Goal: Information Seeking & Learning: Learn about a topic

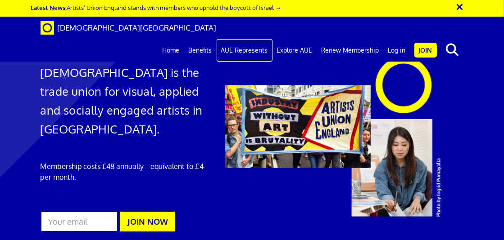
click at [235, 39] on link "AUE Represents" at bounding box center [244, 50] width 56 height 23
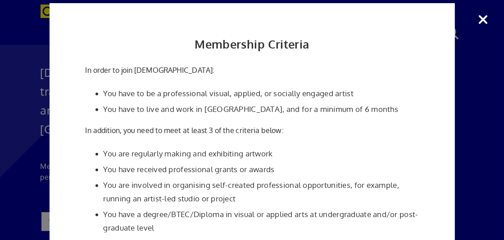
scroll to position [0, 0]
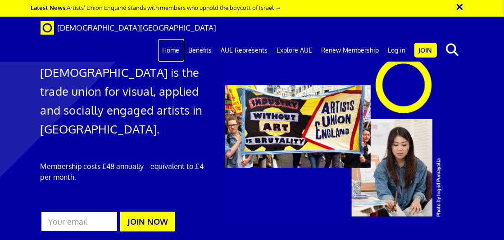
click at [173, 39] on link "Home" at bounding box center [171, 50] width 26 height 23
click at [205, 39] on link "Benefits" at bounding box center [200, 50] width 32 height 23
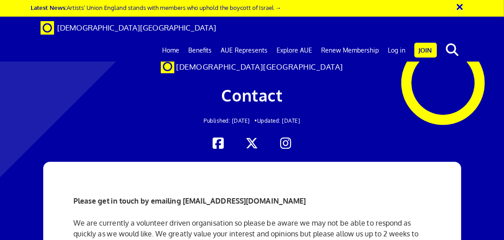
click at [256, 93] on span "Contact" at bounding box center [251, 95] width 61 height 20
click at [236, 39] on link "AUE Represents" at bounding box center [244, 50] width 56 height 23
click at [265, 39] on link "AUE Represents" at bounding box center [244, 50] width 56 height 23
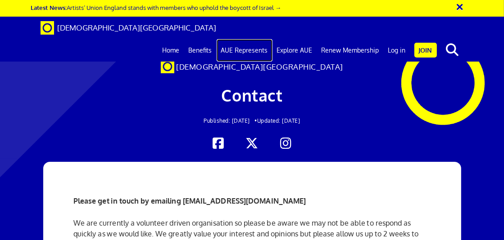
scroll to position [630, 0]
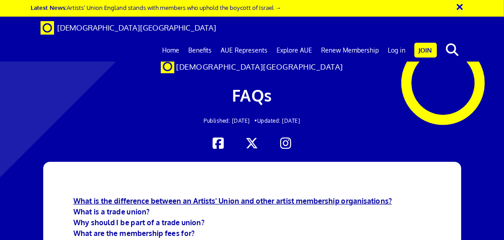
scroll to position [180, 0]
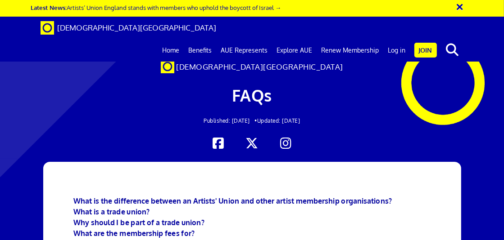
click at [284, 8] on div "× Latest News: Artists’ Union England stands with members who uphold the boycot…" at bounding box center [249, 9] width 437 height 10
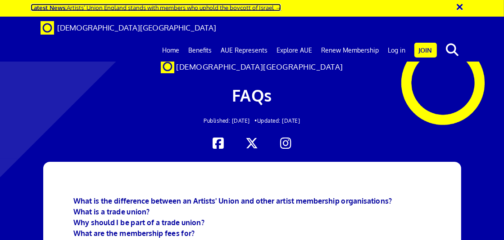
click at [278, 8] on link "Latest News: Artists’ Union England stands with members who uphold the boycott …" at bounding box center [156, 8] width 250 height 8
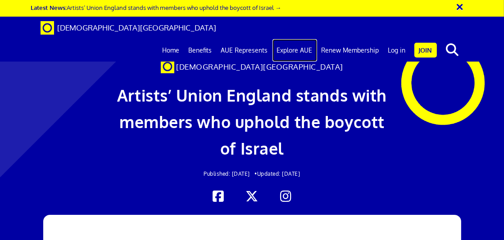
click at [290, 39] on link "Explore AUE" at bounding box center [294, 50] width 45 height 23
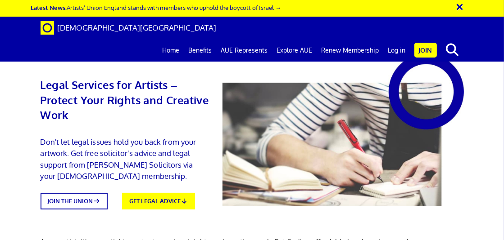
click at [375, 161] on div at bounding box center [343, 130] width 255 height 152
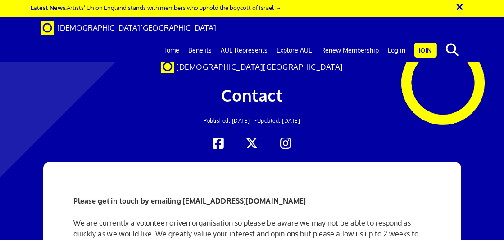
scroll to position [1305, 0]
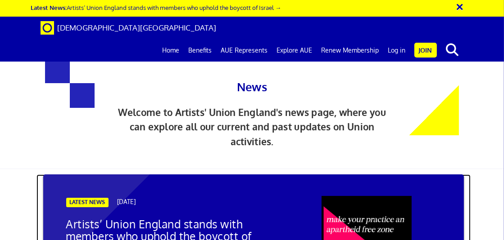
scroll to position [225, 0]
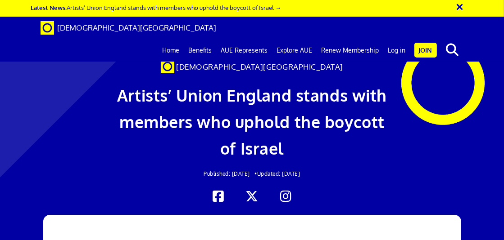
scroll to position [2565, 0]
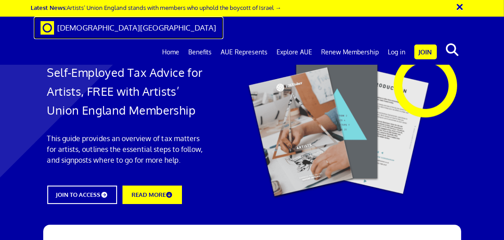
click at [102, 26] on span "[DEMOGRAPHIC_DATA][GEOGRAPHIC_DATA]" at bounding box center [137, 27] width 159 height 9
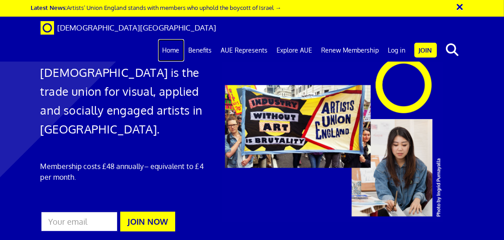
click at [172, 39] on link "Home" at bounding box center [171, 50] width 26 height 23
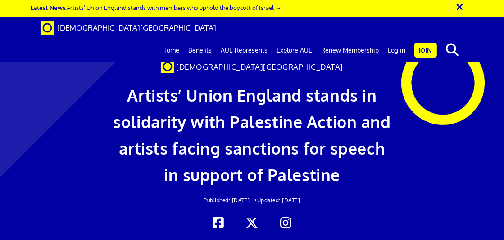
scroll to position [945, 0]
click at [464, 7] on button "×" at bounding box center [465, 5] width 23 height 15
